Goal: Use online tool/utility: Utilize a website feature to perform a specific function

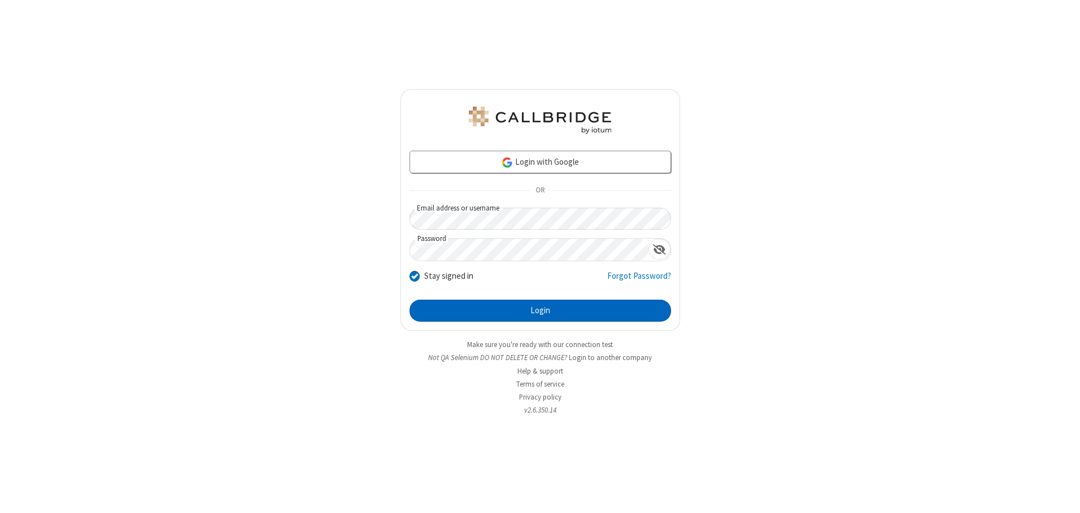
click at [540, 311] on button "Login" at bounding box center [539, 311] width 261 height 23
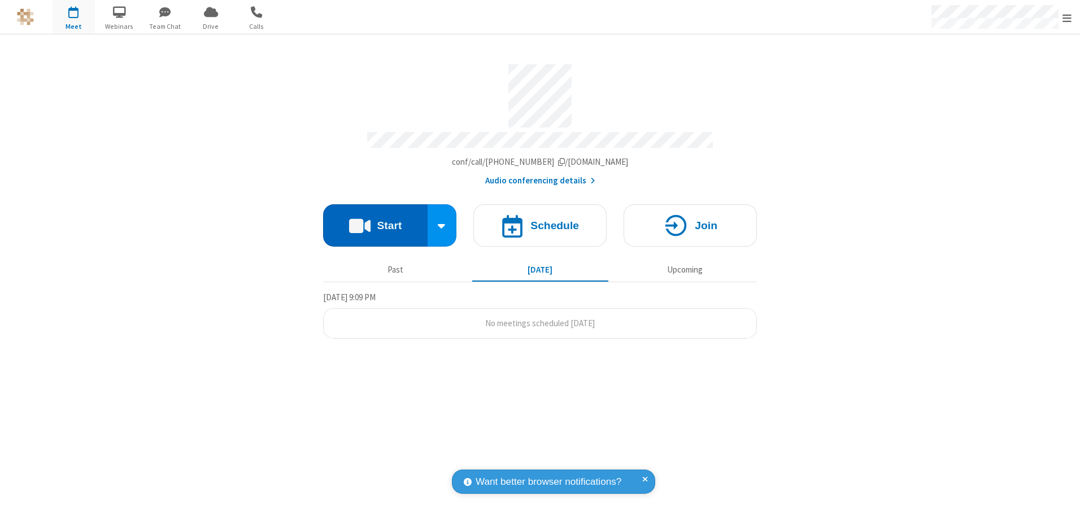
click at [375, 221] on button "Start" at bounding box center [375, 225] width 104 height 42
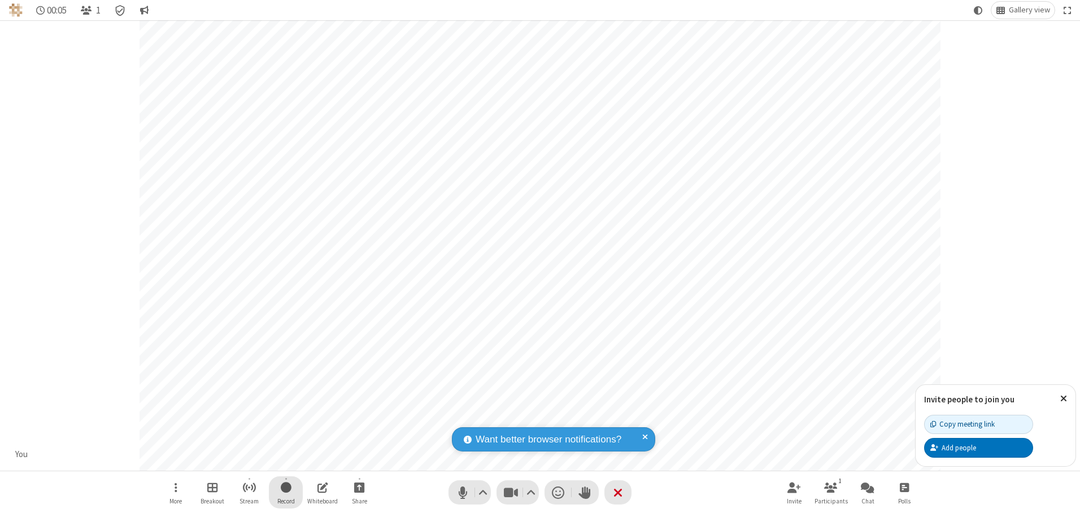
click at [286, 492] on span "Start recording" at bounding box center [286, 487] width 11 height 14
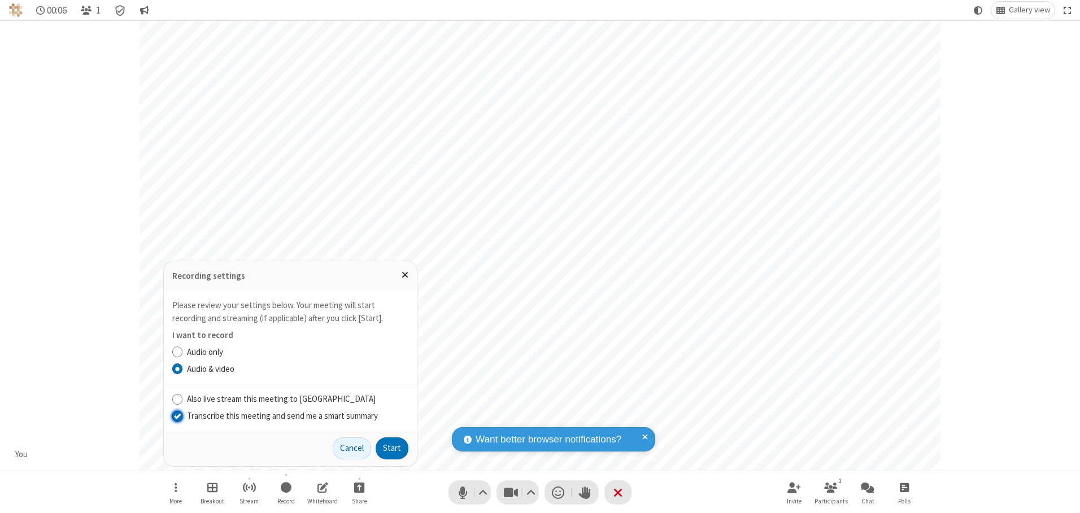
click at [177, 416] on input "Transcribe this meeting and send me a smart summary" at bounding box center [177, 416] width 11 height 12
click at [392, 448] on button "Start" at bounding box center [391, 449] width 33 height 23
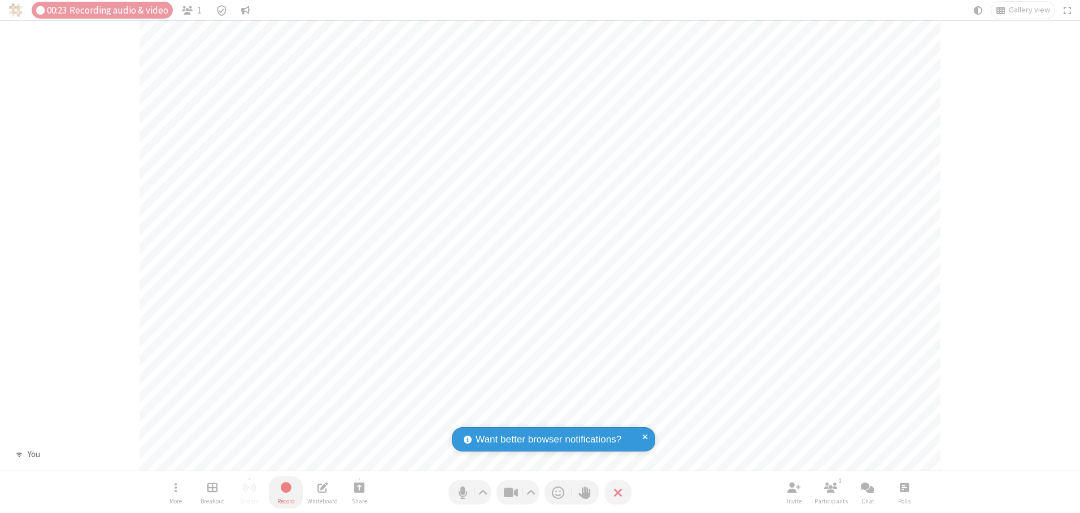
click at [286, 492] on span "Stop recording" at bounding box center [285, 487] width 13 height 14
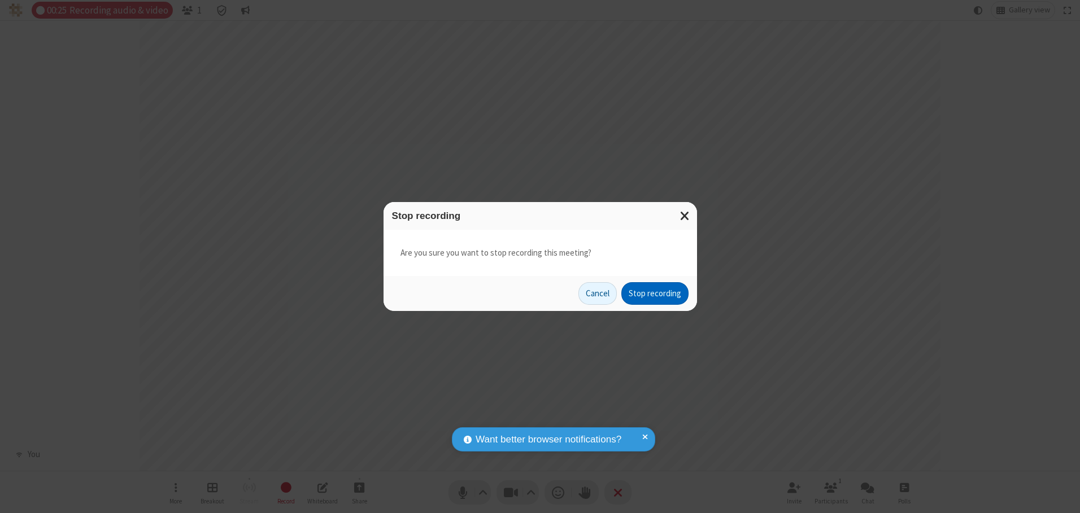
click at [654, 294] on button "Stop recording" at bounding box center [654, 293] width 67 height 23
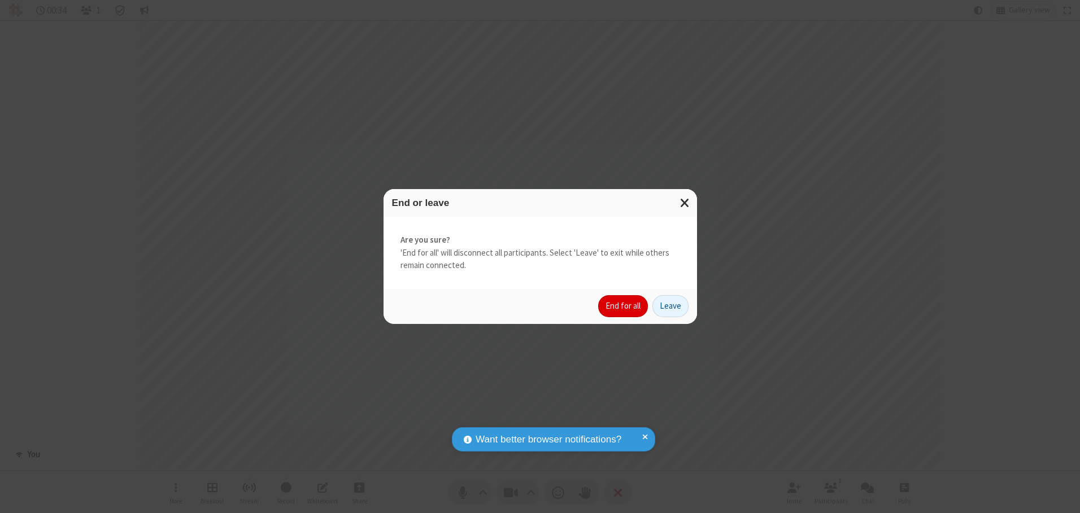
click at [623, 306] on button "End for all" at bounding box center [623, 306] width 50 height 23
